Goal: Task Accomplishment & Management: Manage account settings

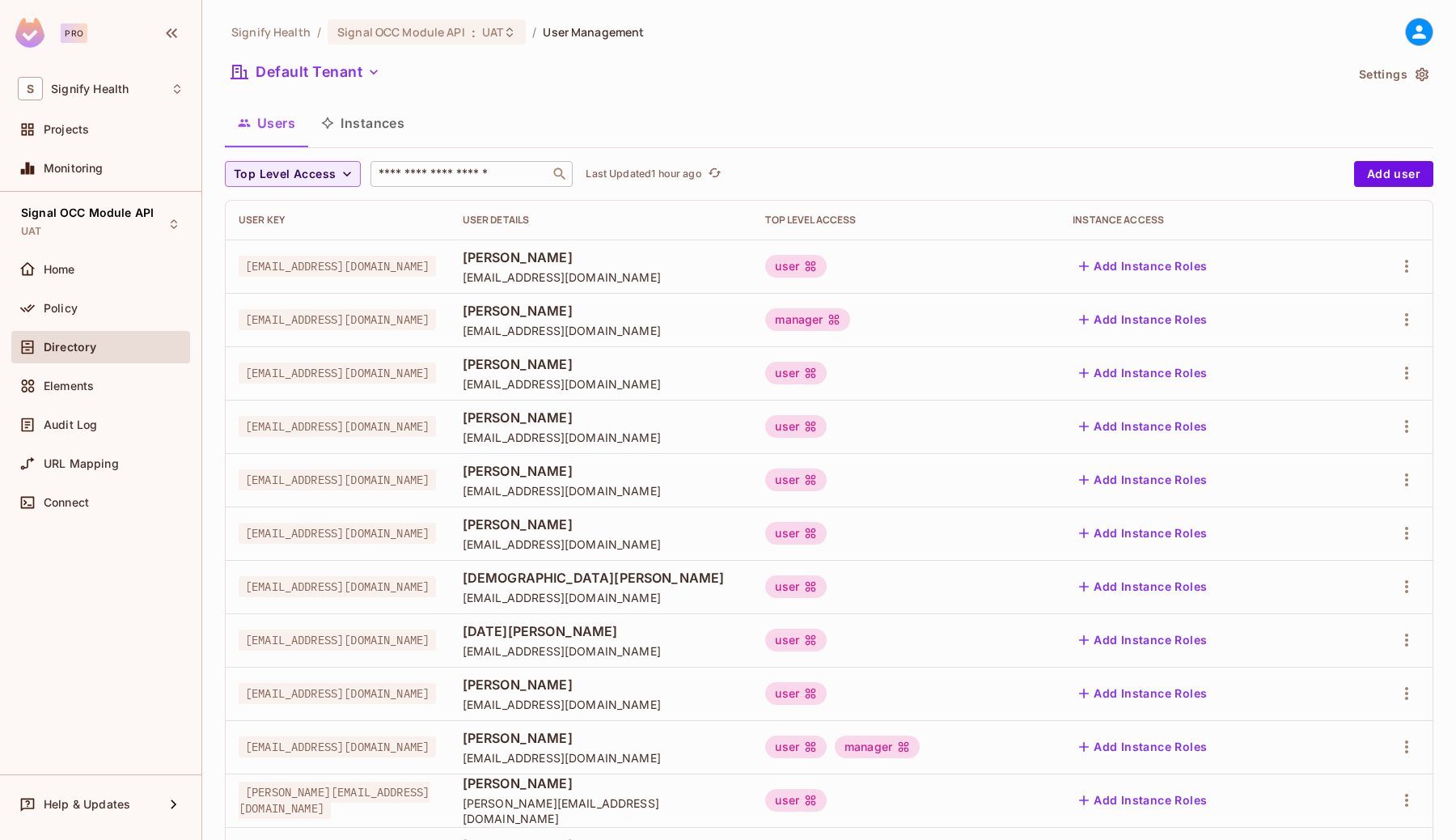
click at [437, 171] on input "text" at bounding box center [460, 173] width 170 height 16
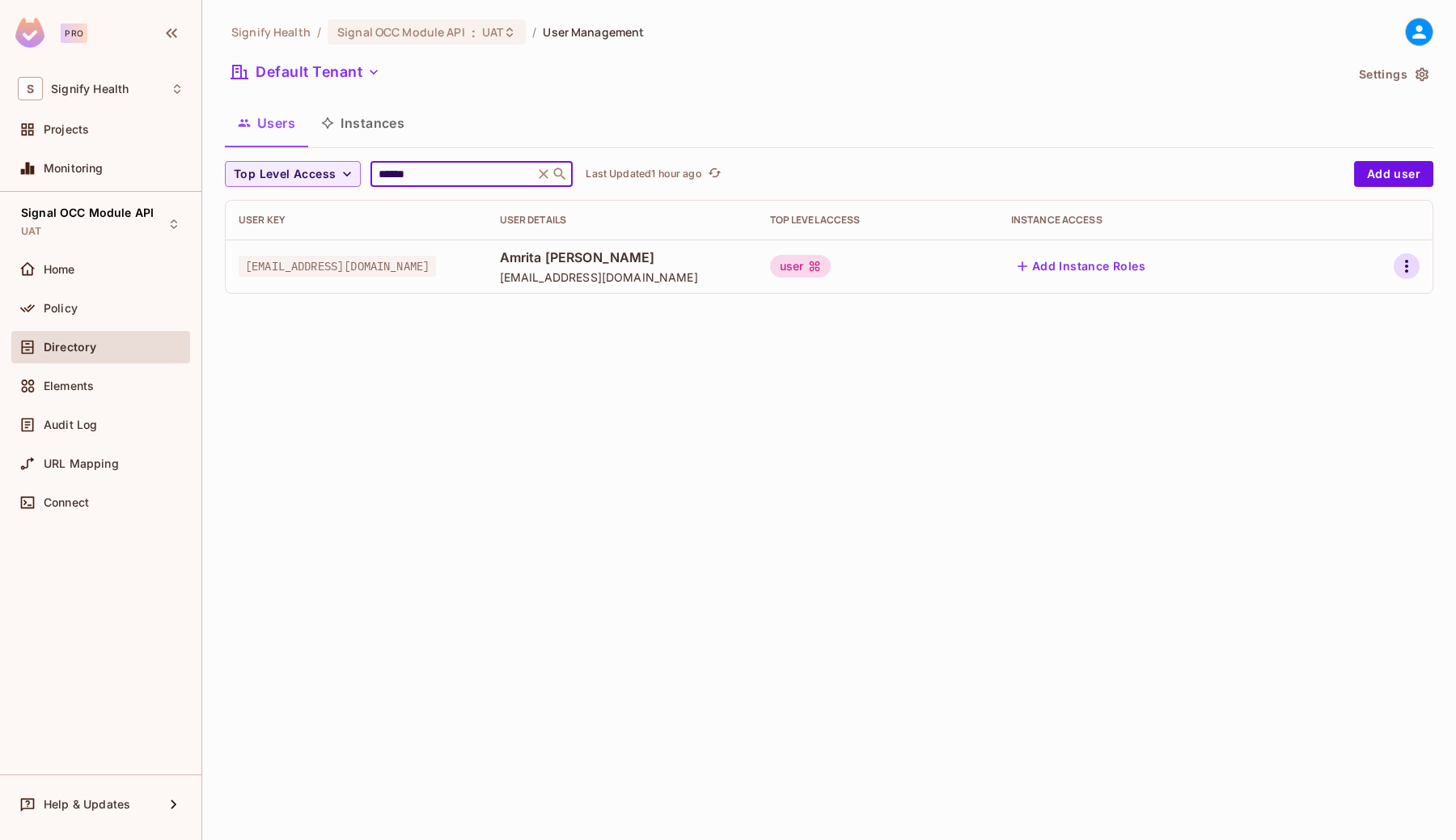
click at [1409, 263] on icon "button" at bounding box center [1406, 266] width 19 height 19
click at [1318, 307] on div "Edit" at bounding box center [1322, 303] width 22 height 16
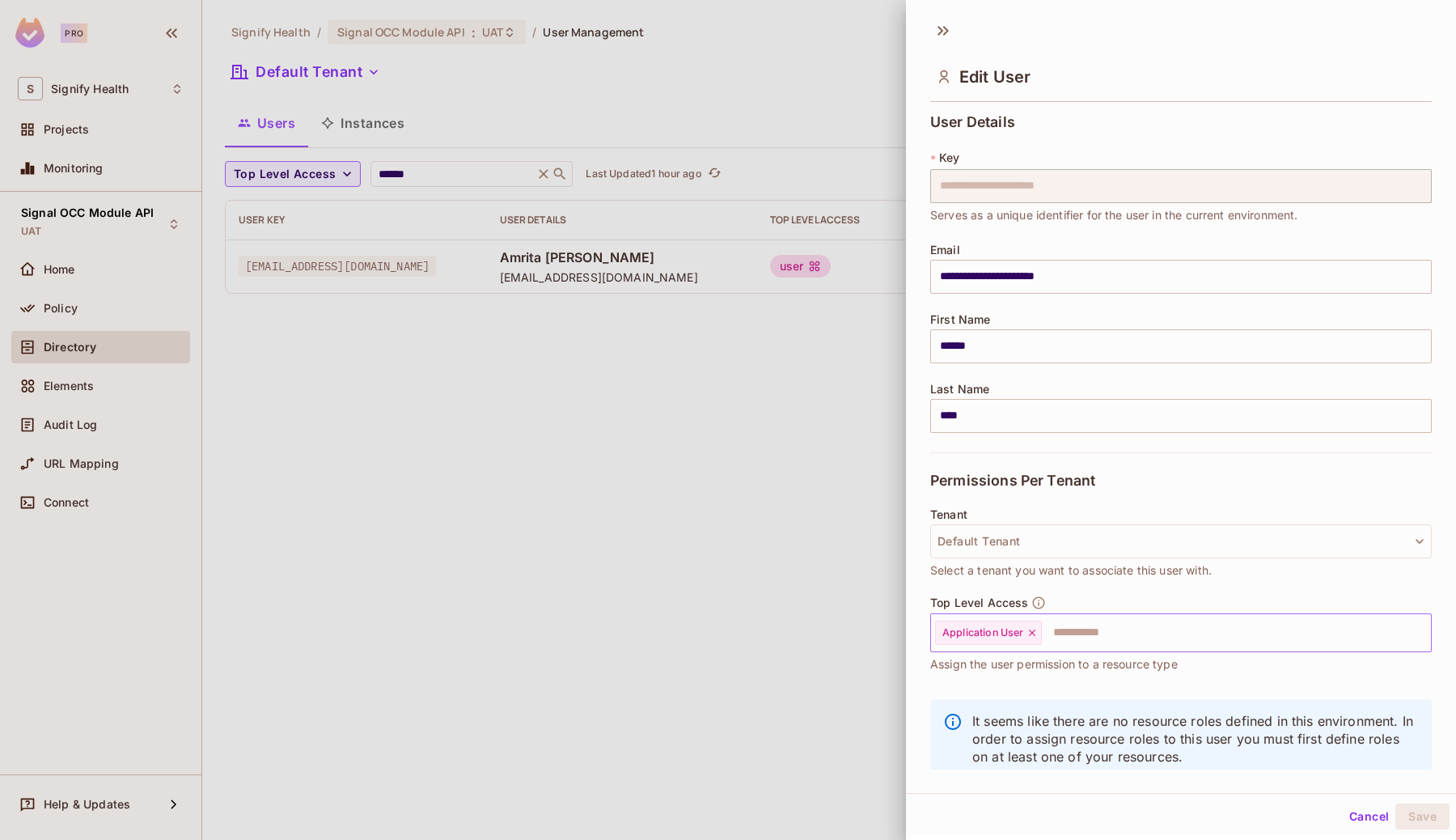
click at [1077, 643] on input "text" at bounding box center [1222, 632] width 357 height 32
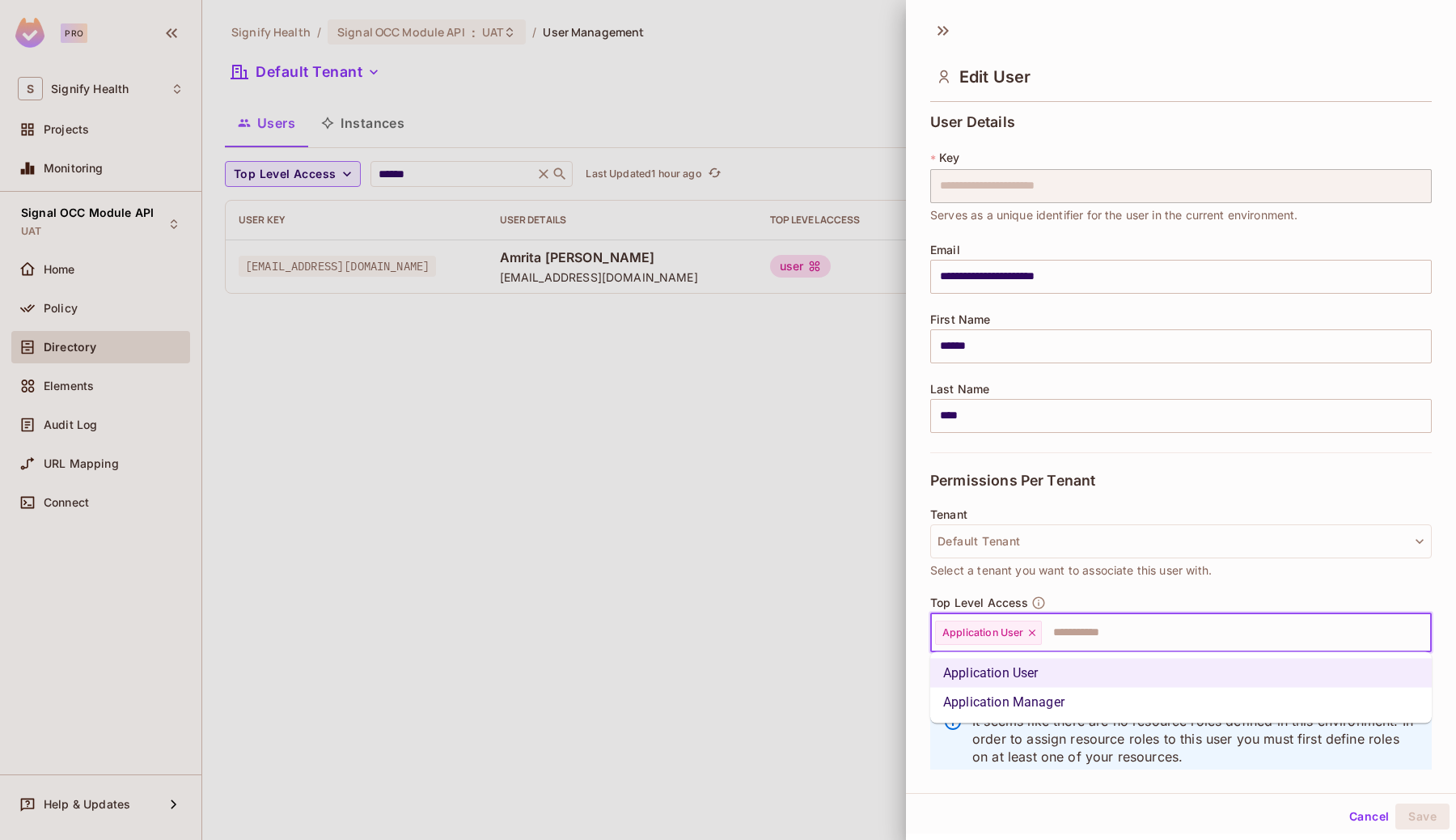
click at [1066, 704] on li "Application Manager" at bounding box center [1181, 702] width 501 height 29
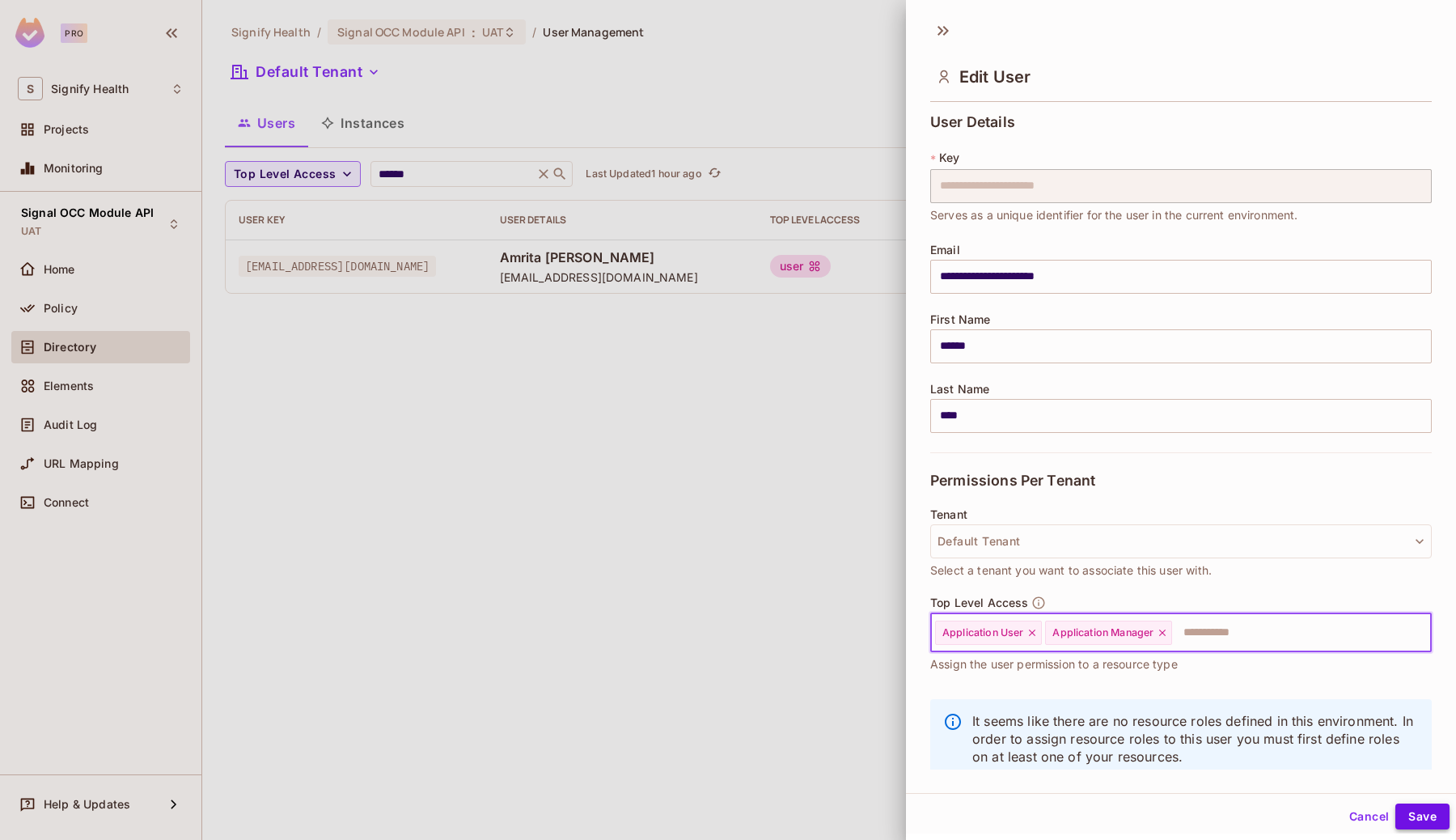
click at [1403, 821] on button "Save" at bounding box center [1423, 817] width 54 height 26
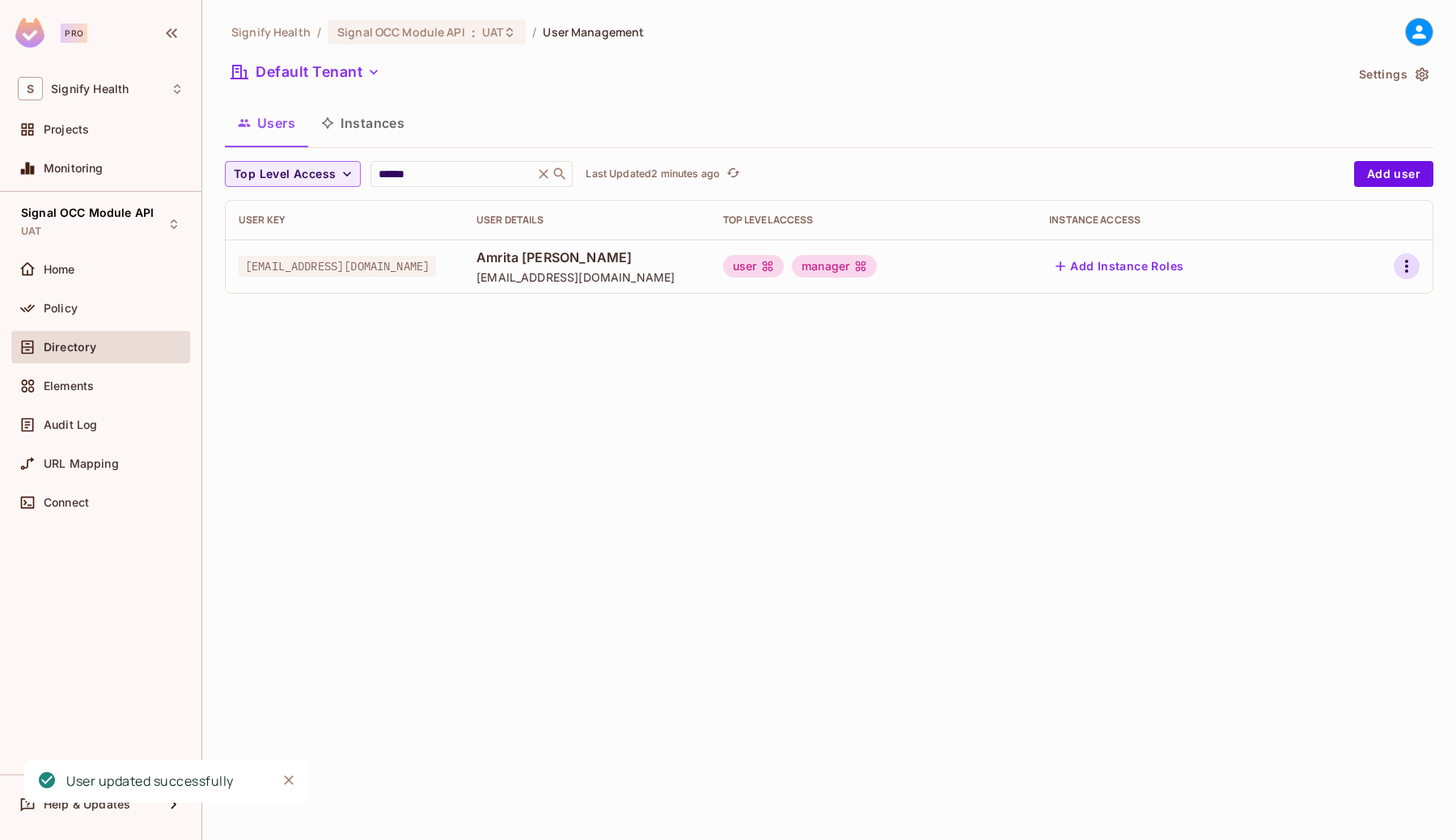
click at [1399, 260] on icon "button" at bounding box center [1406, 266] width 19 height 19
click at [1323, 304] on div "Edit" at bounding box center [1322, 303] width 22 height 16
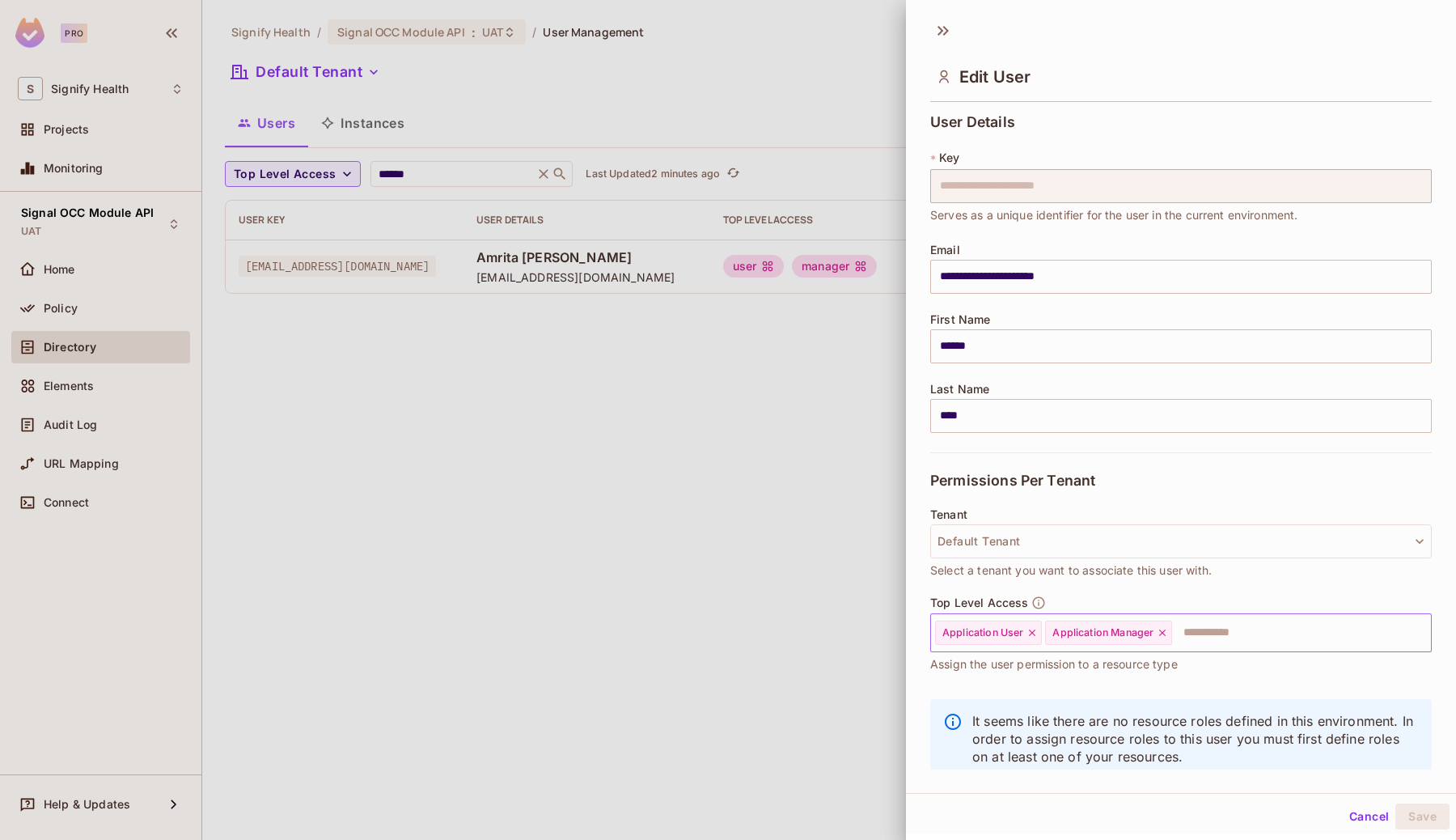
click at [1165, 633] on icon at bounding box center [1162, 632] width 11 height 11
click at [1422, 817] on button "Save" at bounding box center [1423, 817] width 54 height 26
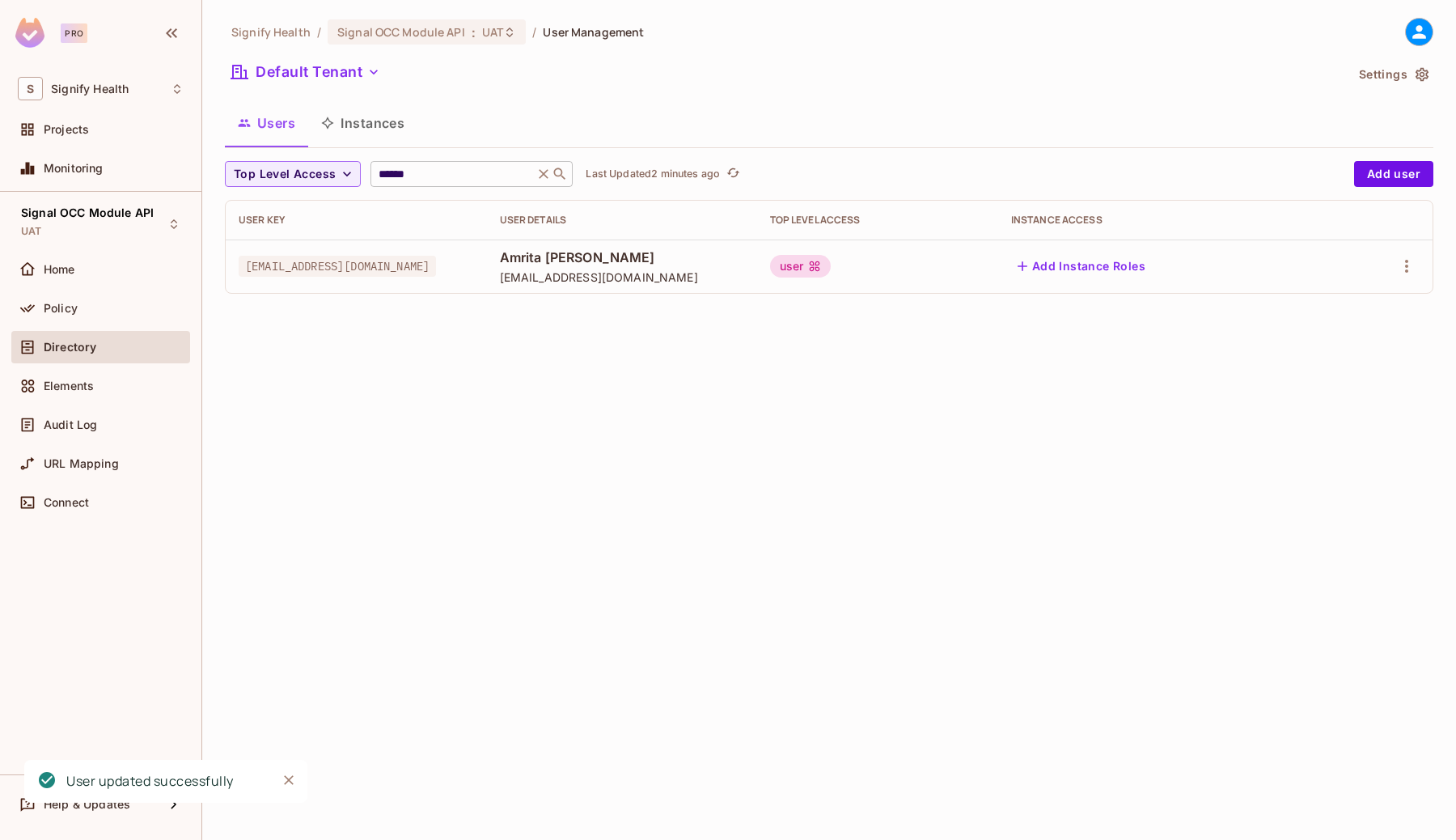
click at [435, 173] on input "******" at bounding box center [452, 173] width 154 height 16
type input "*"
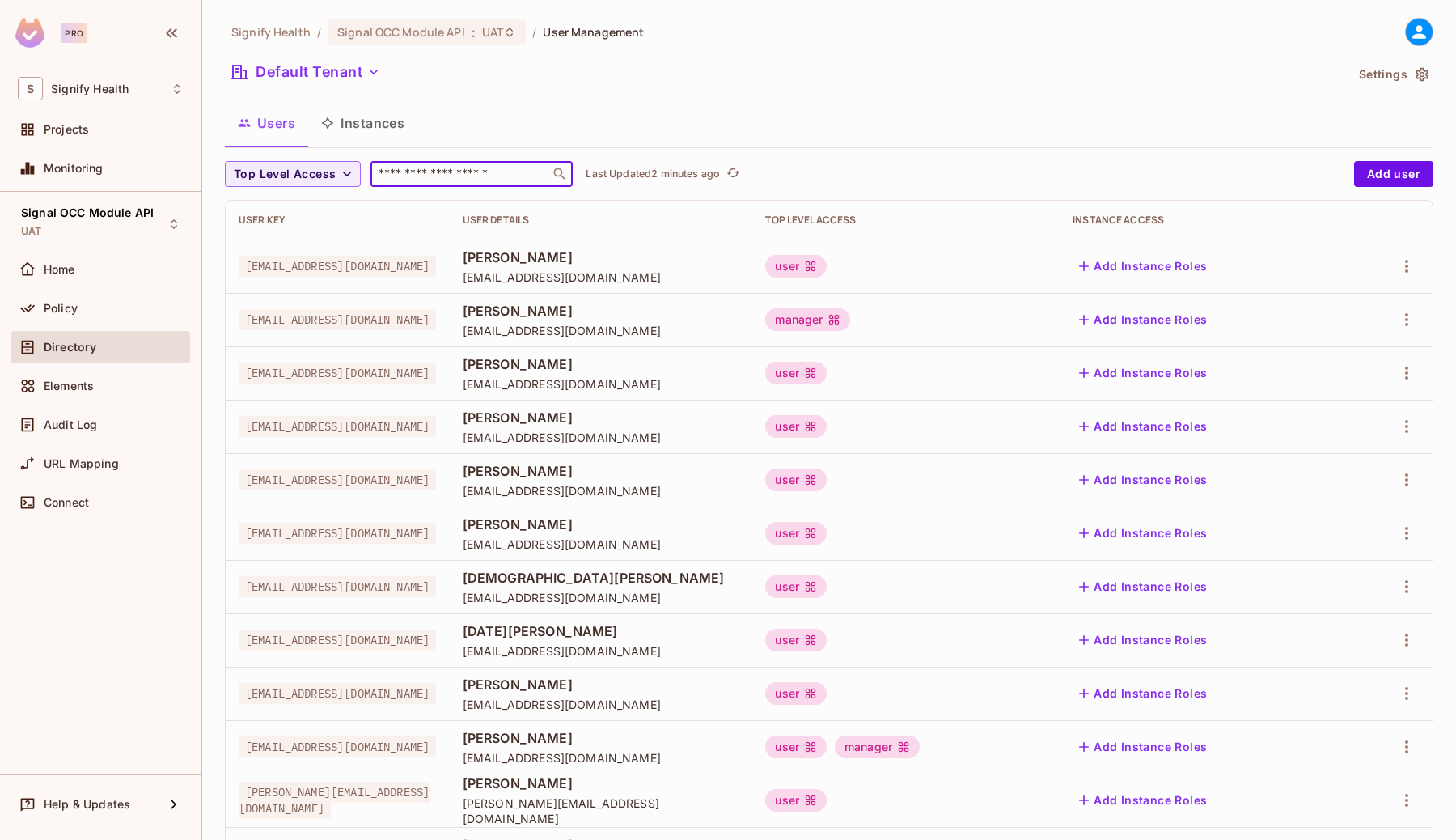
scroll to position [290, 0]
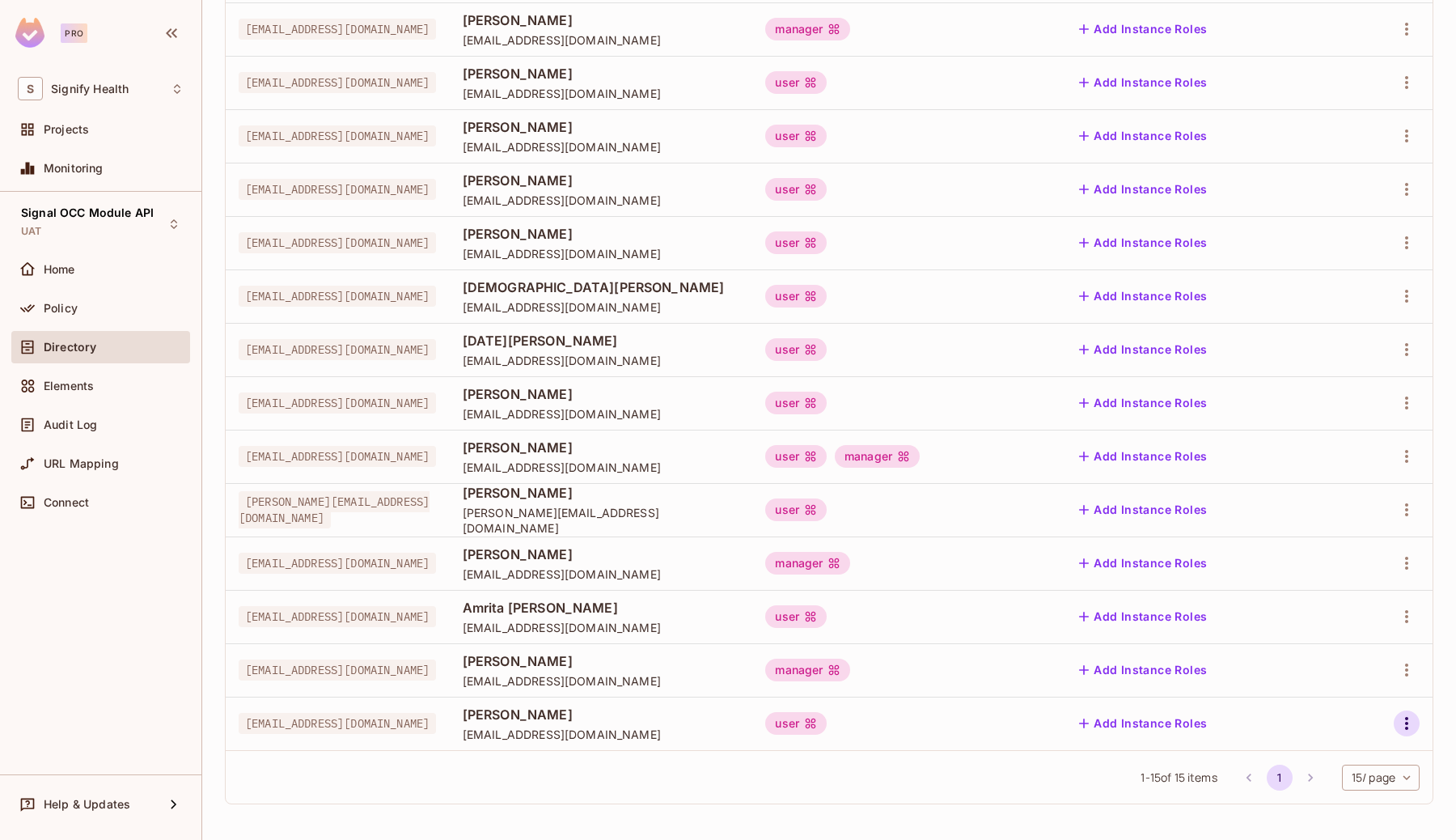
click at [1409, 724] on icon "button" at bounding box center [1406, 723] width 19 height 19
click at [1348, 727] on li "Edit" at bounding box center [1336, 732] width 143 height 35
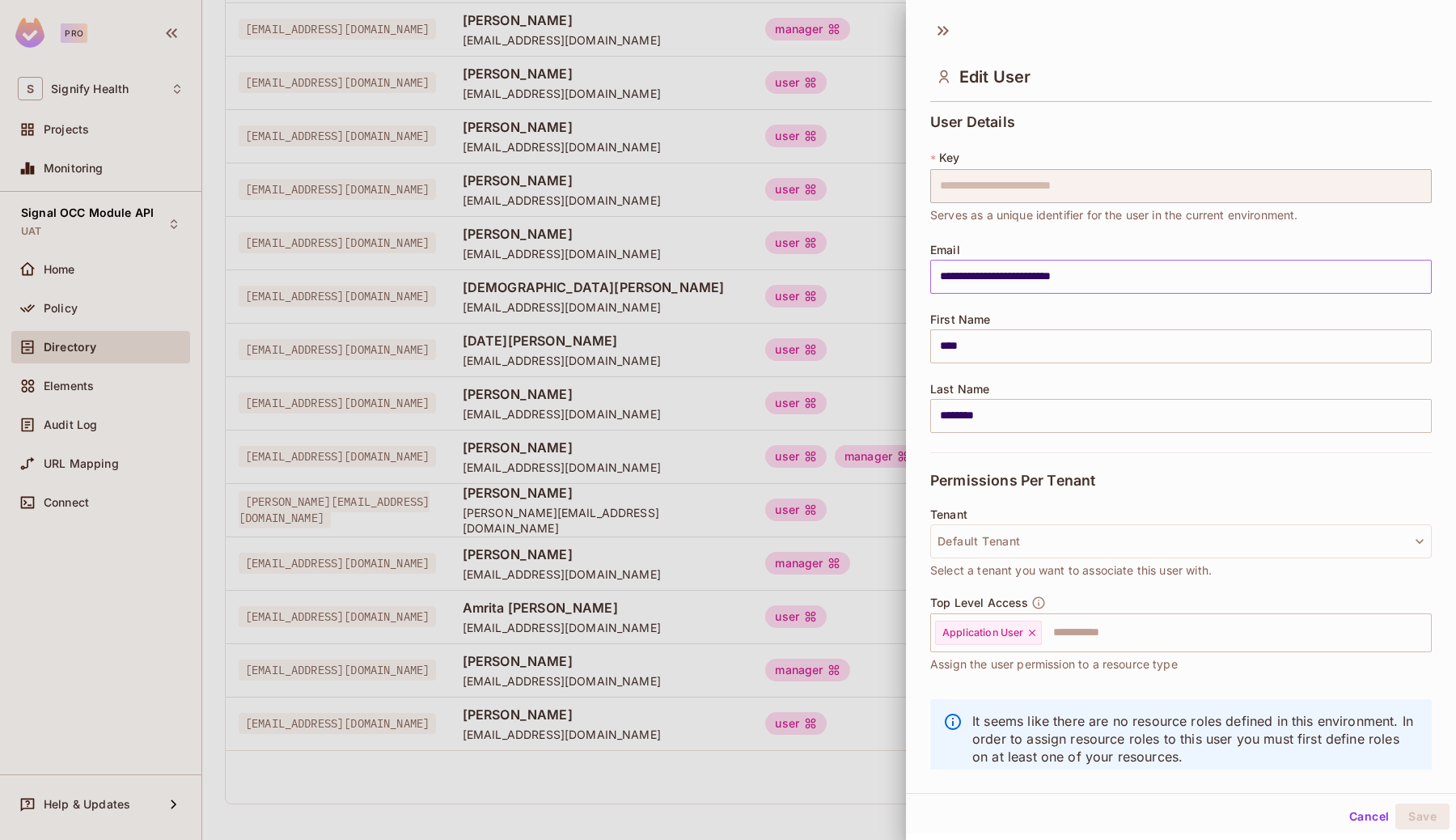
click at [947, 276] on input "**********" at bounding box center [1181, 276] width 501 height 34
click at [945, 33] on icon at bounding box center [946, 31] width 6 height 9
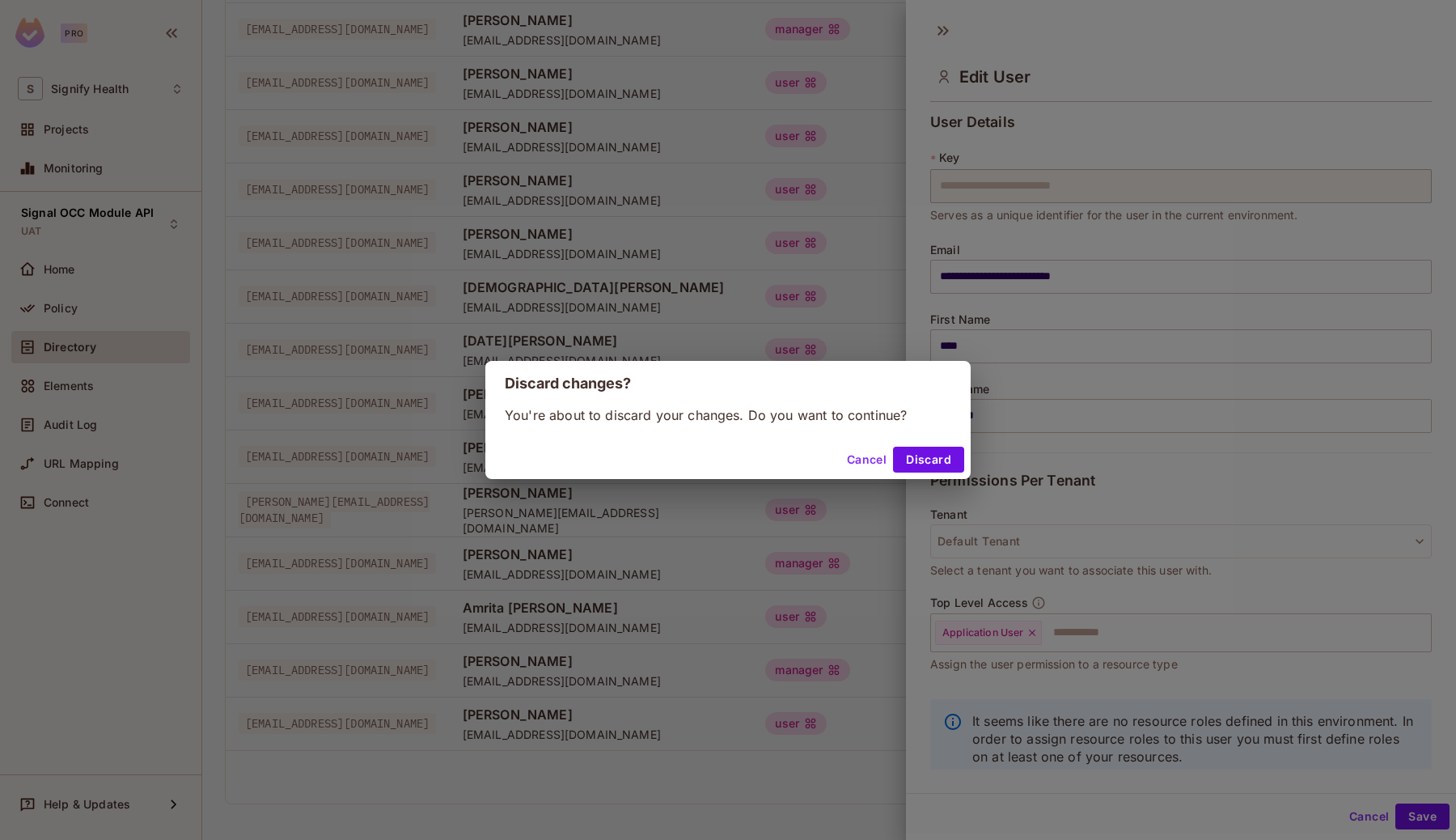
click at [880, 465] on button "Cancel" at bounding box center [867, 460] width 53 height 26
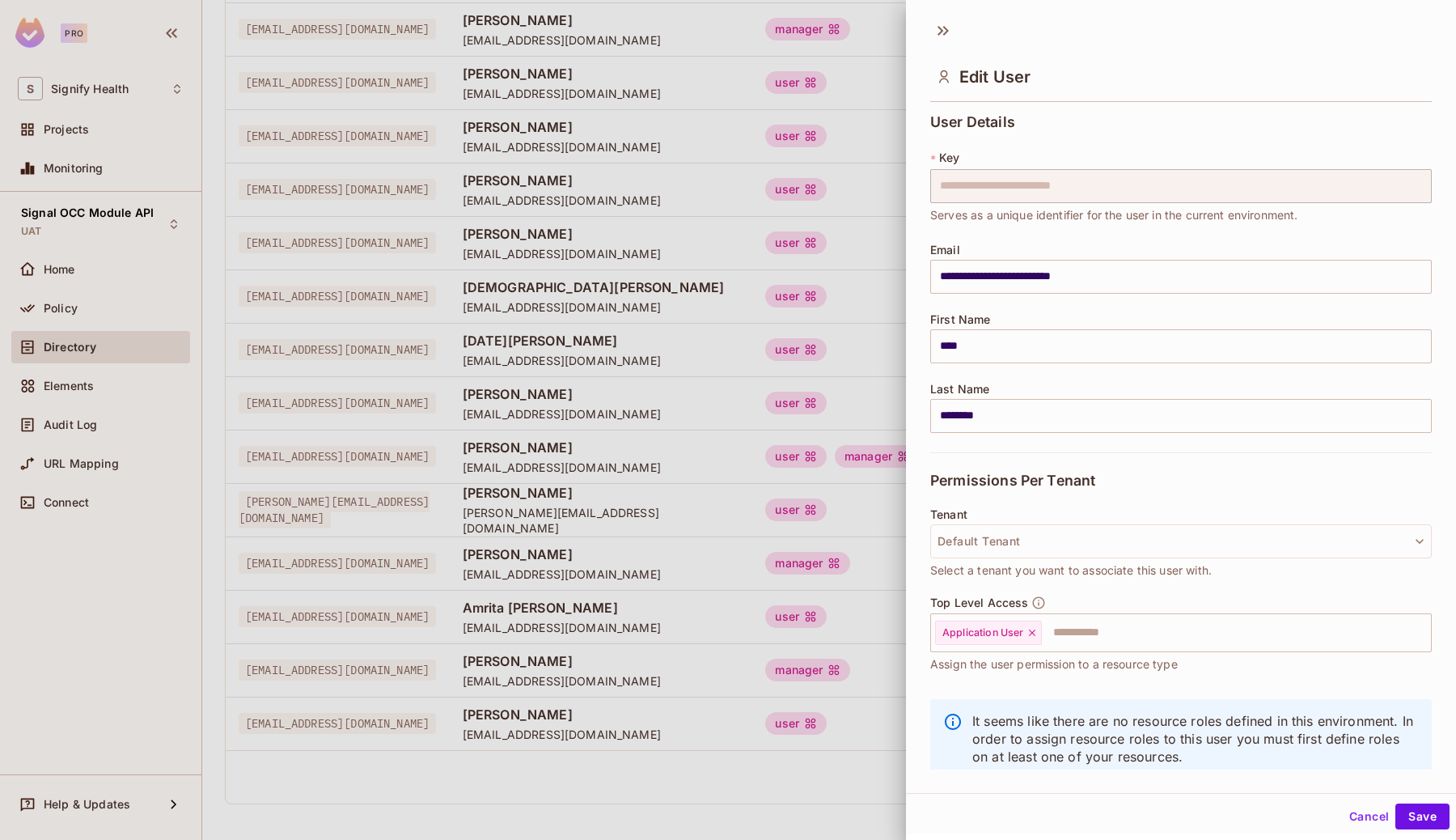
click at [1359, 824] on button "Cancel" at bounding box center [1369, 817] width 53 height 26
